Goal: Obtain resource: Download file/media

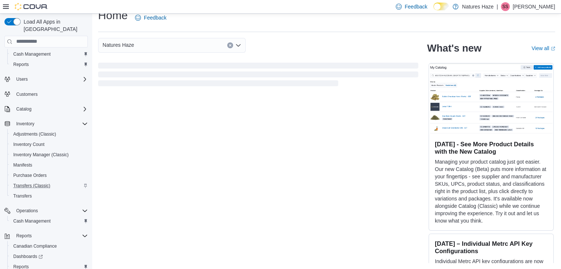
scroll to position [52, 0]
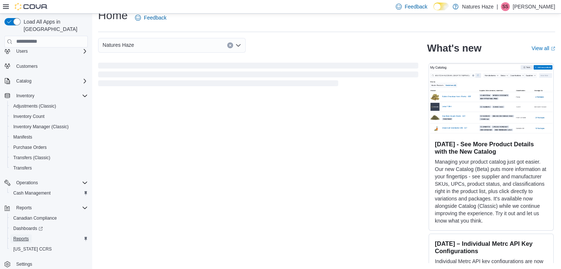
click at [21, 236] on span "Reports" at bounding box center [20, 239] width 15 height 6
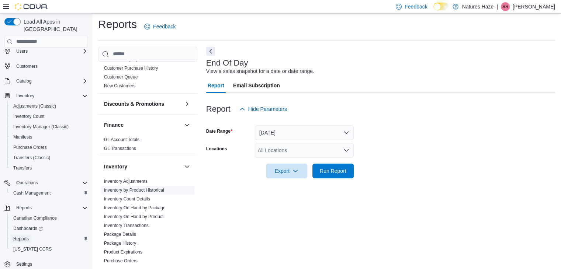
scroll to position [147, 0]
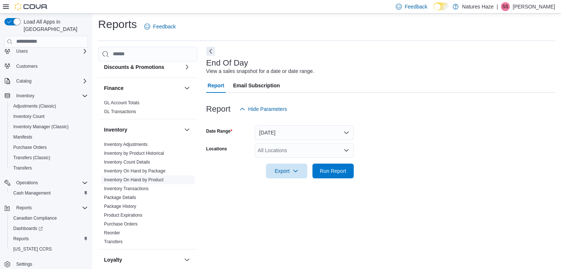
click at [134, 179] on link "Inventory On Hand by Product" at bounding box center [133, 179] width 59 height 5
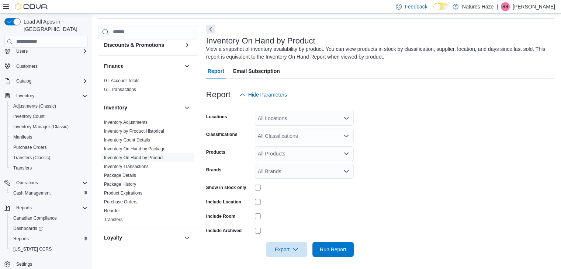
scroll to position [27, 0]
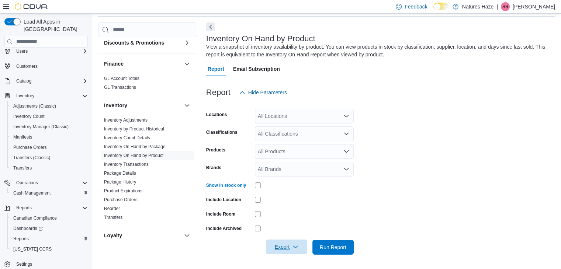
click at [279, 249] on span "Export" at bounding box center [286, 247] width 32 height 15
click at [285, 201] on span "Export to Excel" at bounding box center [287, 202] width 33 height 6
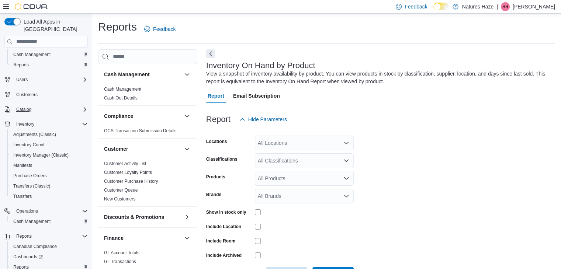
scroll to position [0, 0]
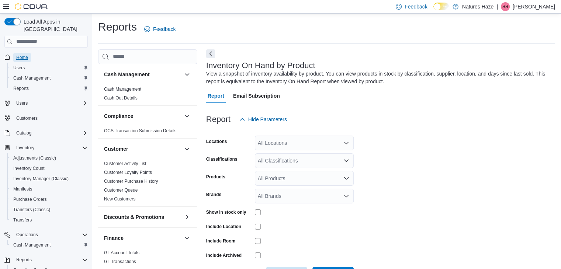
click at [18, 54] on span "Home" at bounding box center [22, 57] width 12 height 9
